Goal: Information Seeking & Learning: Learn about a topic

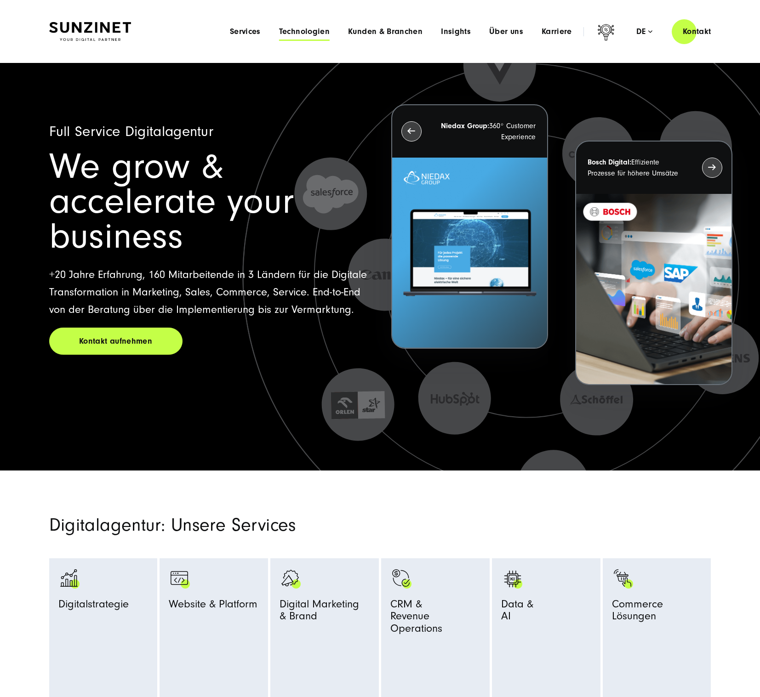
click at [307, 32] on span "Technologien" at bounding box center [304, 31] width 51 height 9
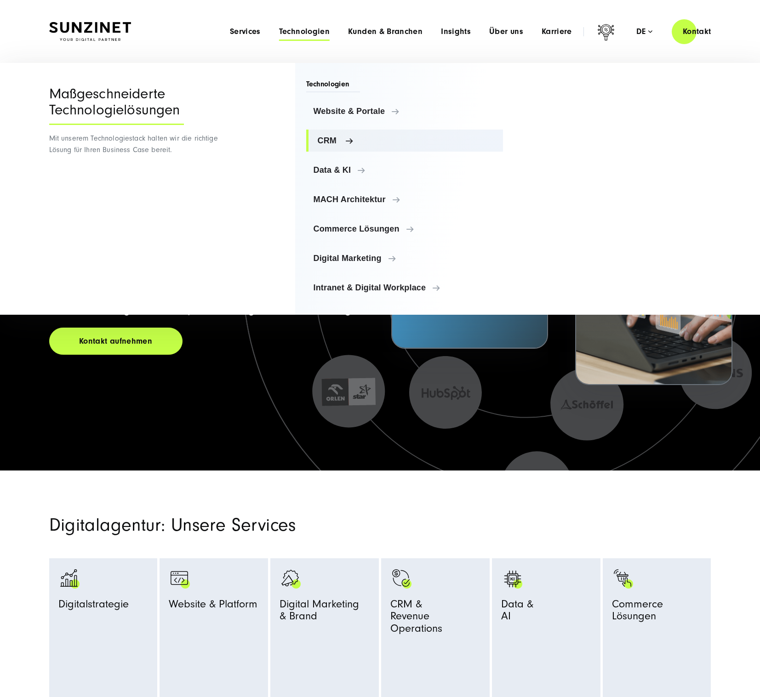
click at [329, 139] on span "CRM" at bounding box center [407, 140] width 178 height 9
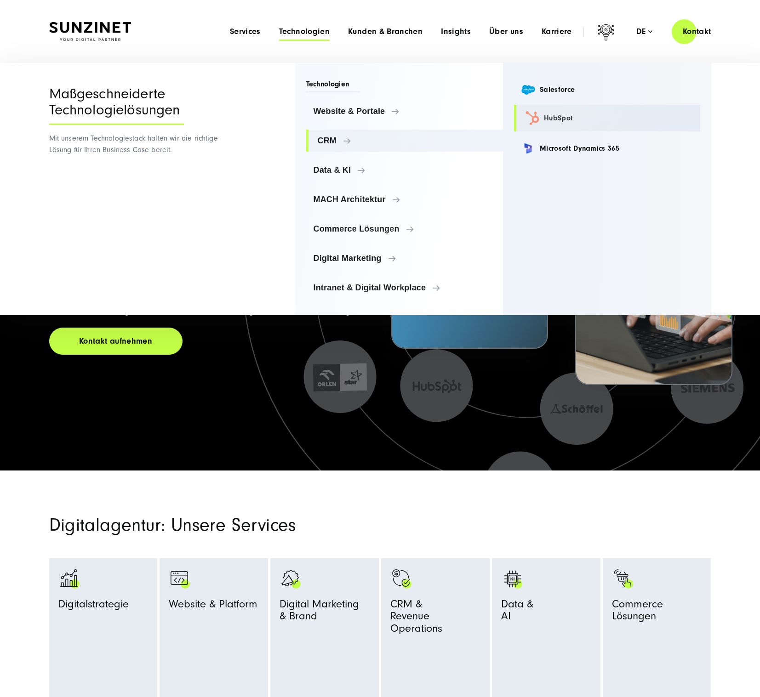
click at [552, 116] on link "HubSpot" at bounding box center [607, 118] width 186 height 27
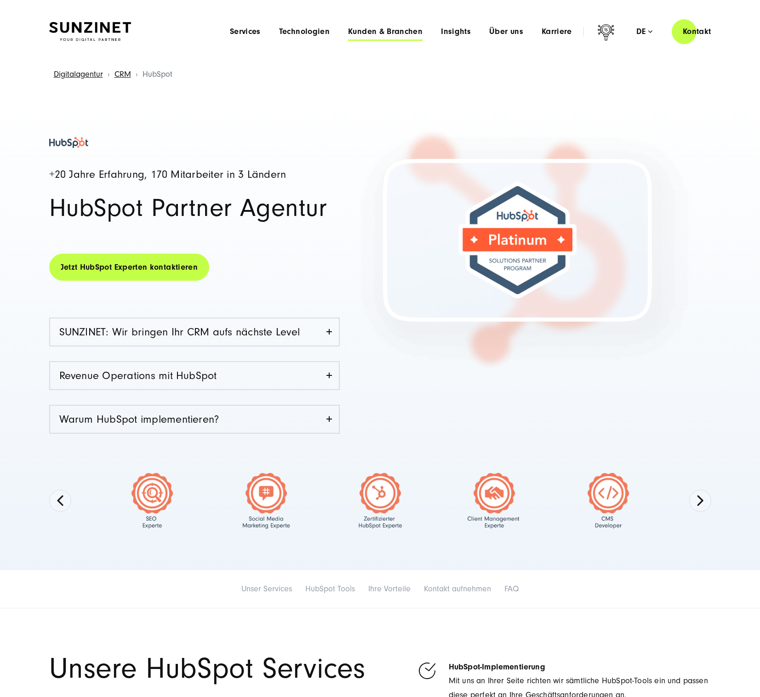
click at [372, 34] on span "Kunden & Branchen" at bounding box center [385, 31] width 74 height 9
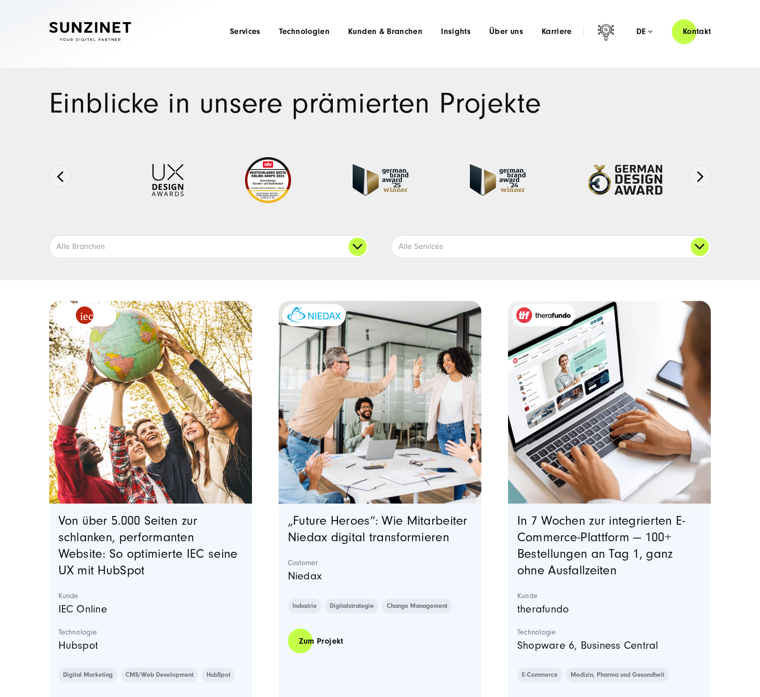
click at [329, 346] on img "Featured image: eine Gruppe von Kollegen in einer modernen Büroumgebung, die ei…" at bounding box center [379, 402] width 207 height 207
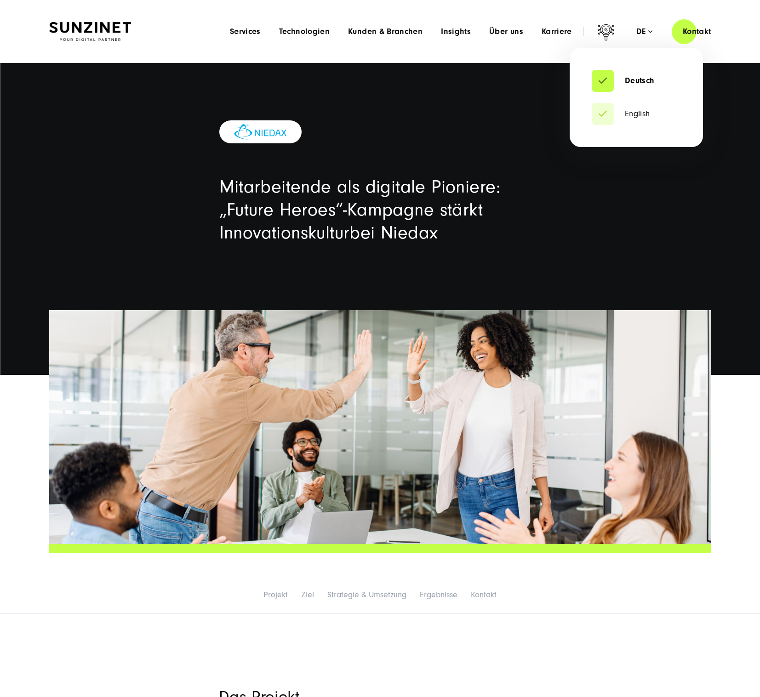
click at [643, 30] on div "de" at bounding box center [644, 31] width 16 height 9
click at [649, 115] on link "English" at bounding box center [621, 113] width 58 height 9
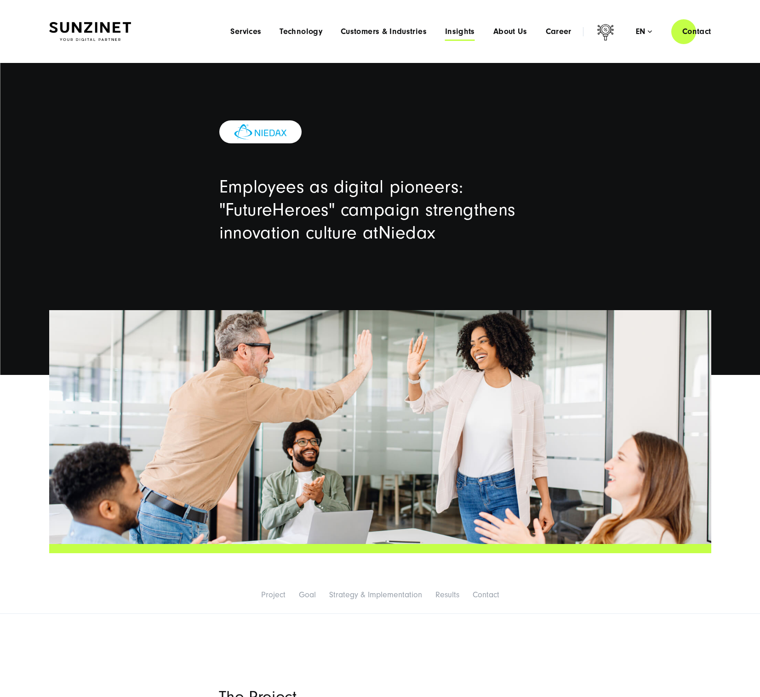
click at [465, 30] on span "Insights" at bounding box center [460, 31] width 30 height 9
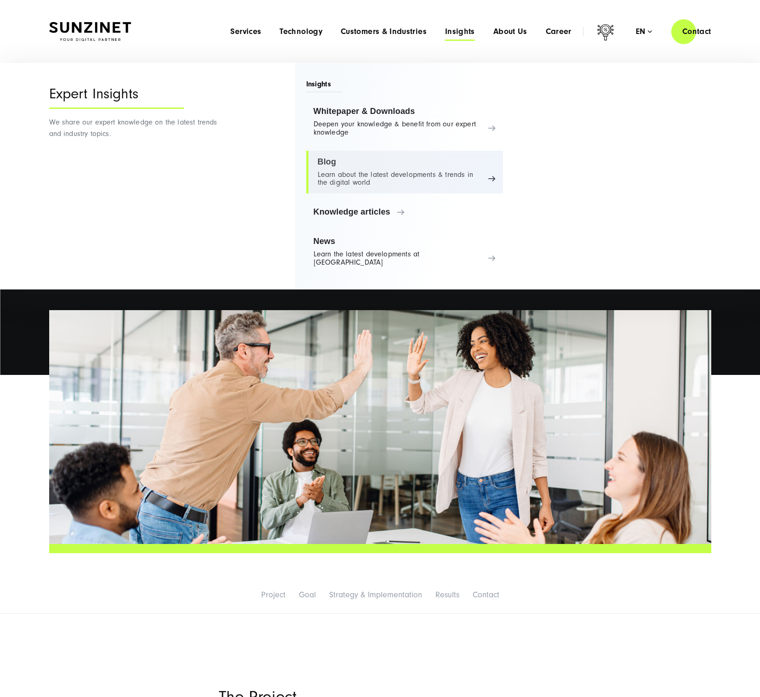
click at [332, 173] on link "Blog Learn about the latest developments & trends in the digital world" at bounding box center [404, 172] width 197 height 43
